Goal: Communication & Community: Answer question/provide support

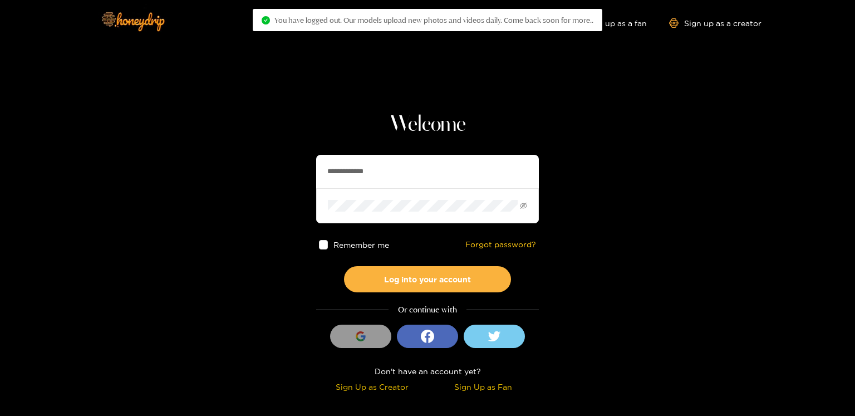
click at [392, 168] on input "**********" at bounding box center [427, 171] width 223 height 33
paste input "text"
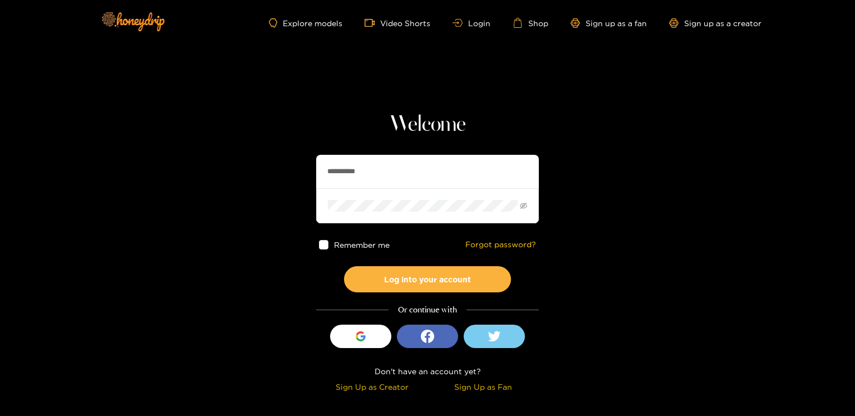
type input "**********"
click at [344, 266] on button "Log into your account" at bounding box center [427, 279] width 167 height 26
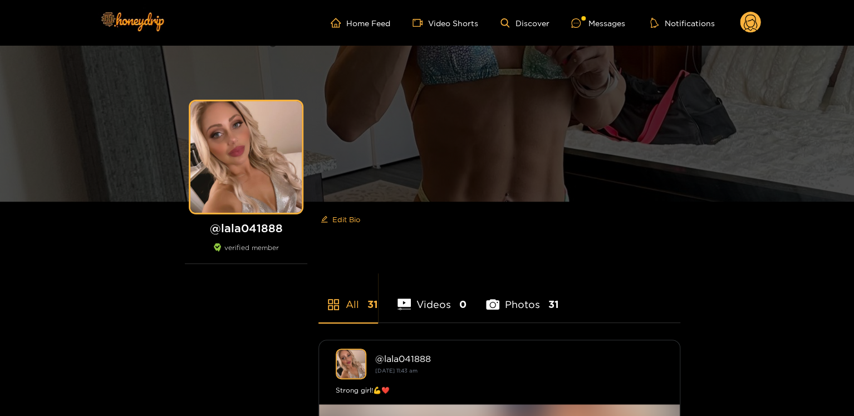
click at [590, 12] on ul "Home Feed Video Shorts Discover Messages Notifications" at bounding box center [546, 23] width 430 height 22
click at [590, 19] on div "Messages" at bounding box center [597, 23] width 53 height 13
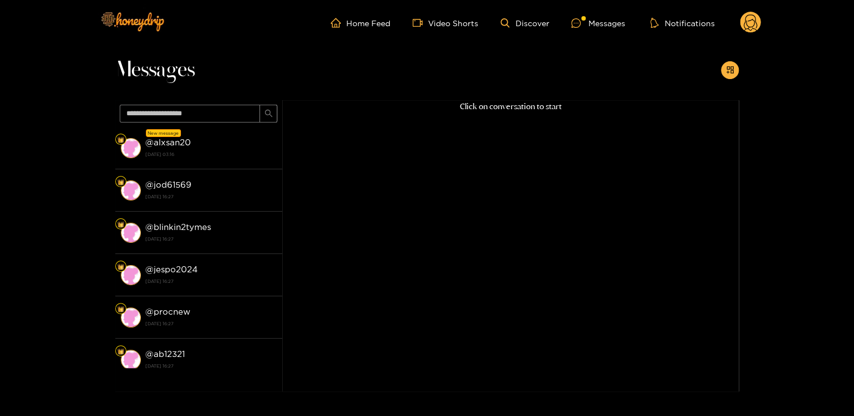
click at [180, 188] on strong "@ jod61569" at bounding box center [168, 184] width 46 height 9
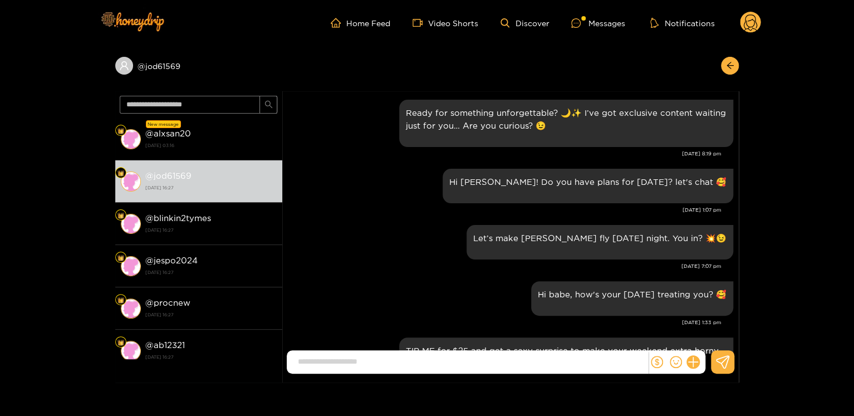
scroll to position [1355, 0]
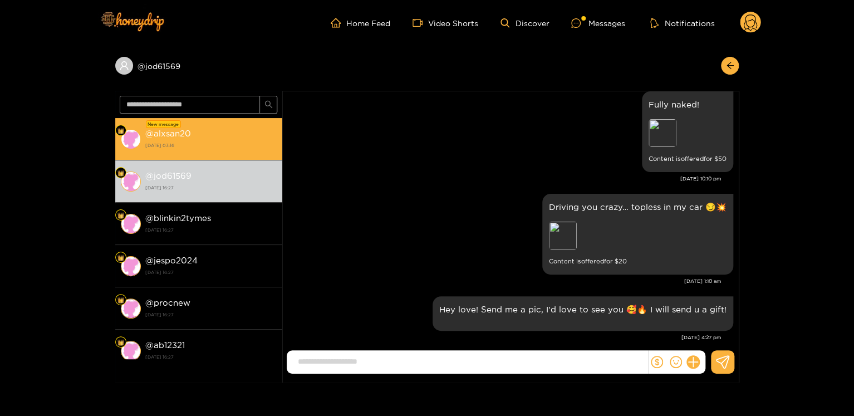
click at [218, 126] on div "@ alxsan20 [DATE] 03:16" at bounding box center [210, 138] width 131 height 25
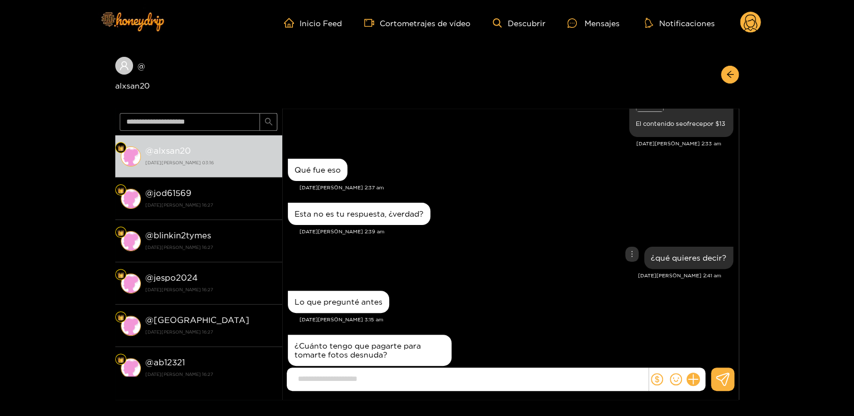
scroll to position [1323, 0]
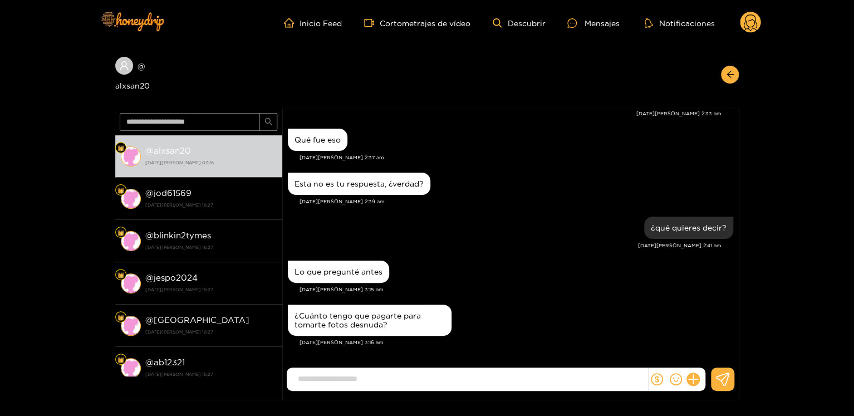
click at [337, 378] on input at bounding box center [470, 378] width 356 height 18
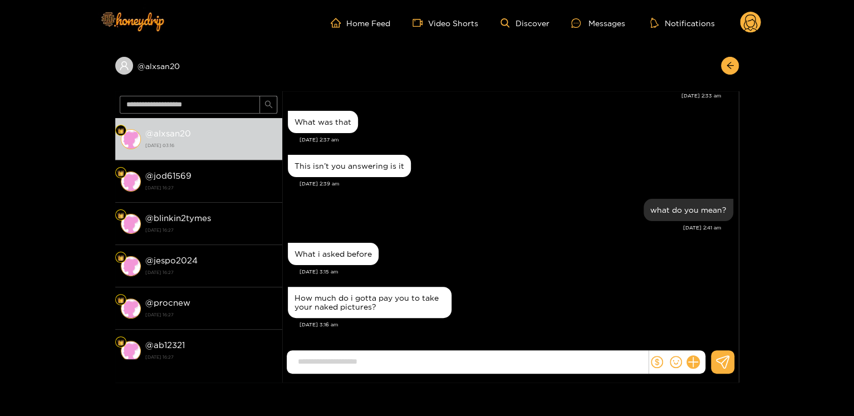
scroll to position [1292, 0]
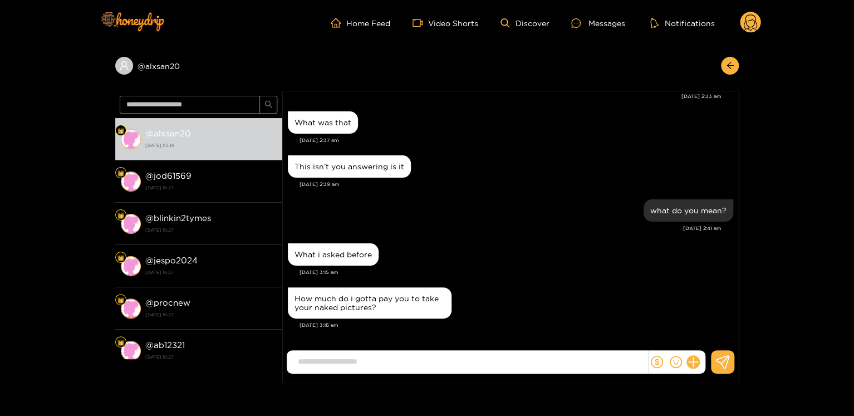
click at [478, 324] on div "[DATE] 3:16 am" at bounding box center [515, 325] width 433 height 8
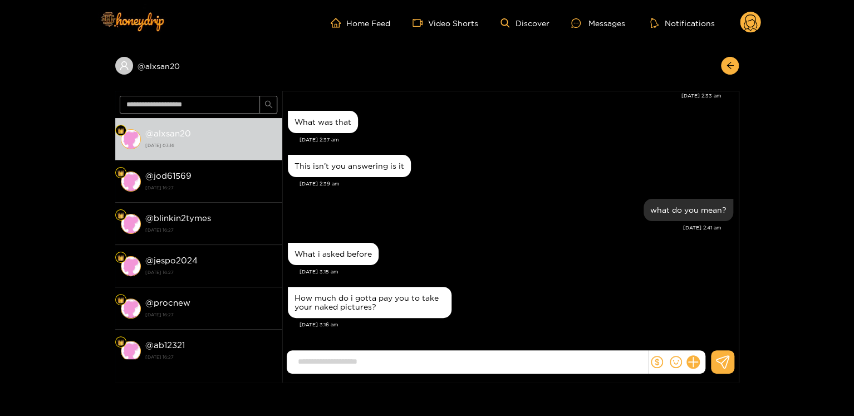
scroll to position [1323, 0]
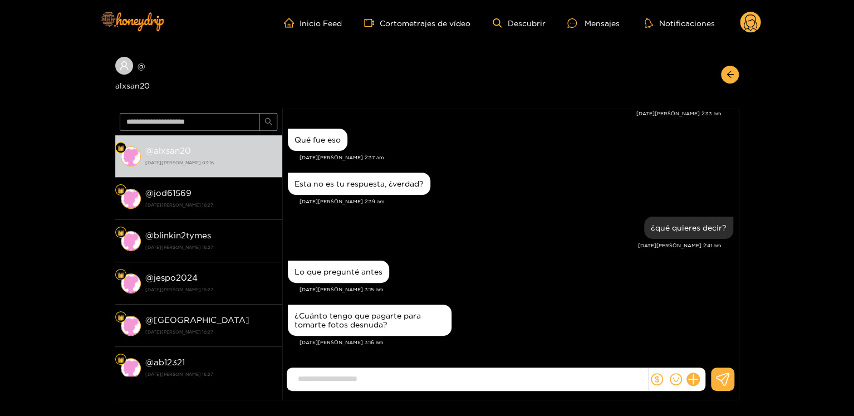
click at [363, 294] on div "Lo que pregunté antes [DATE][PERSON_NAME] 3:15 am" at bounding box center [510, 280] width 445 height 44
click at [363, 311] on font "¿Cuánto tengo que pagarte para tomarte fotos desnuda?" at bounding box center [357, 319] width 126 height 17
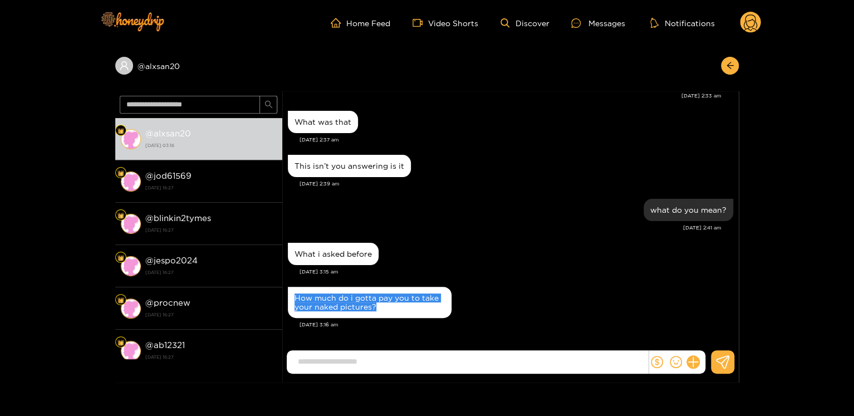
scroll to position [1293, 0]
click at [588, 231] on div "what do you mean? [DATE] 2:41 am" at bounding box center [510, 218] width 445 height 44
click at [347, 361] on input at bounding box center [470, 361] width 356 height 18
paste input "**********"
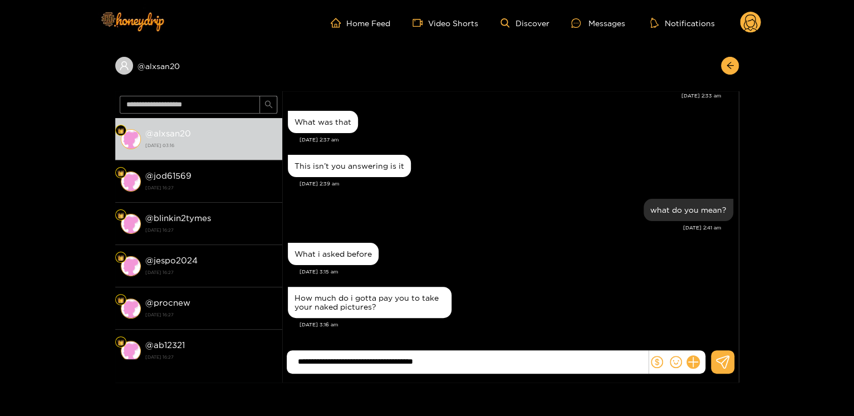
type input "**********"
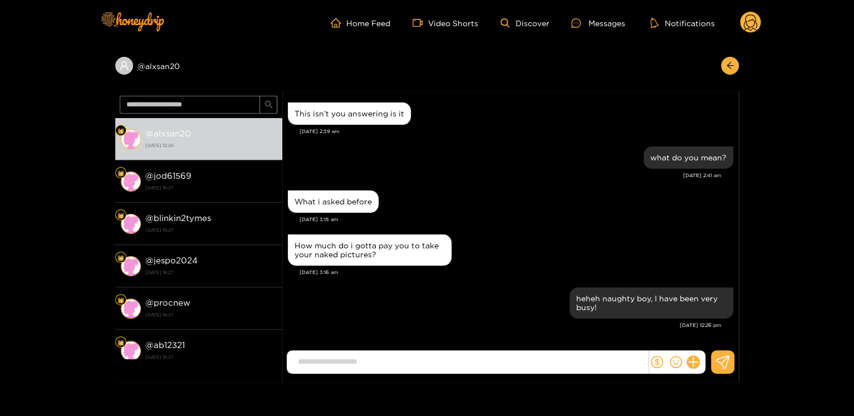
click at [754, 29] on circle at bounding box center [749, 22] width 21 height 21
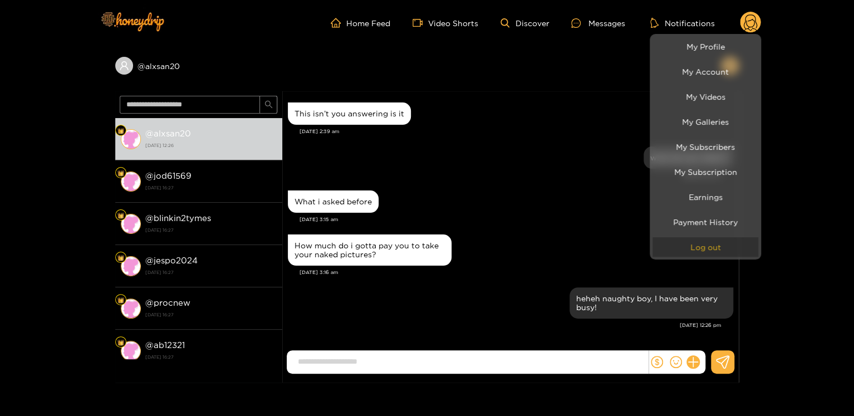
click at [683, 240] on button "Log out" at bounding box center [705, 246] width 106 height 19
